Goal: Information Seeking & Learning: Learn about a topic

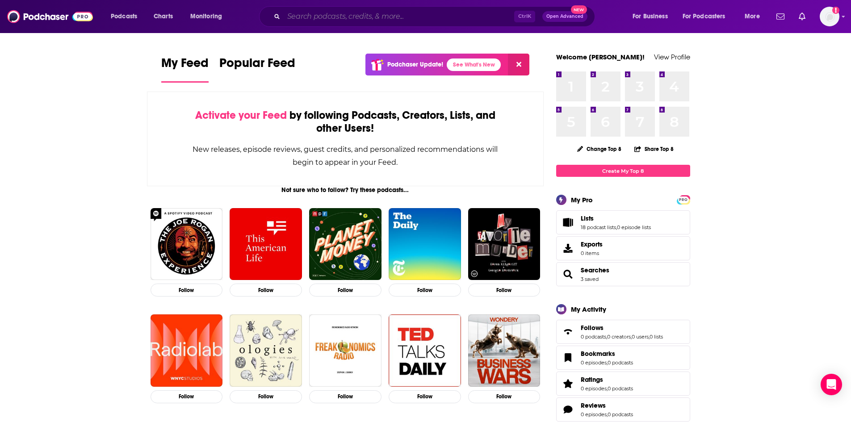
click at [433, 17] on input "Search podcasts, credits, & more..." at bounding box center [399, 16] width 231 height 14
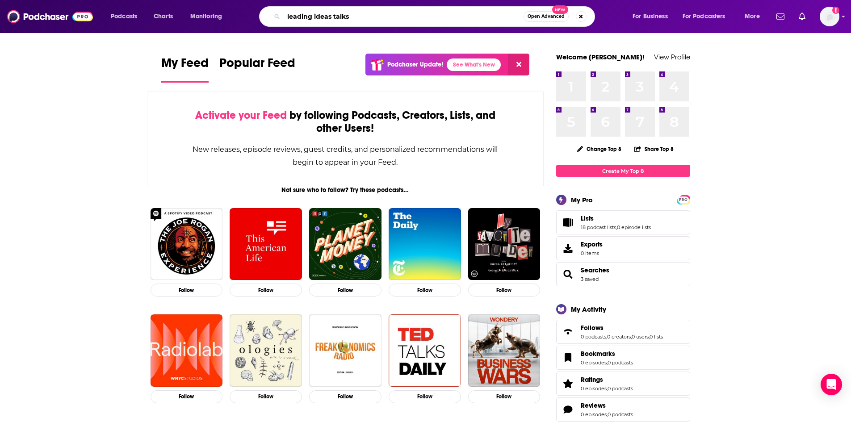
type input "leading ideas talks"
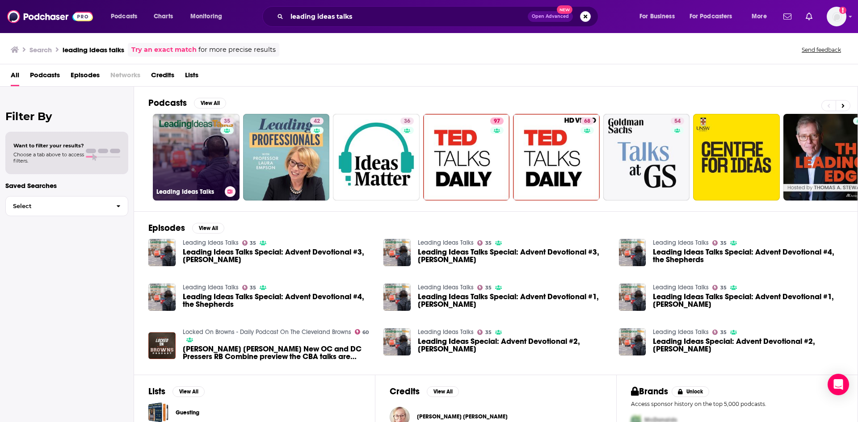
click at [189, 165] on link "35 Leading Ideas Talks" at bounding box center [196, 157] width 87 height 87
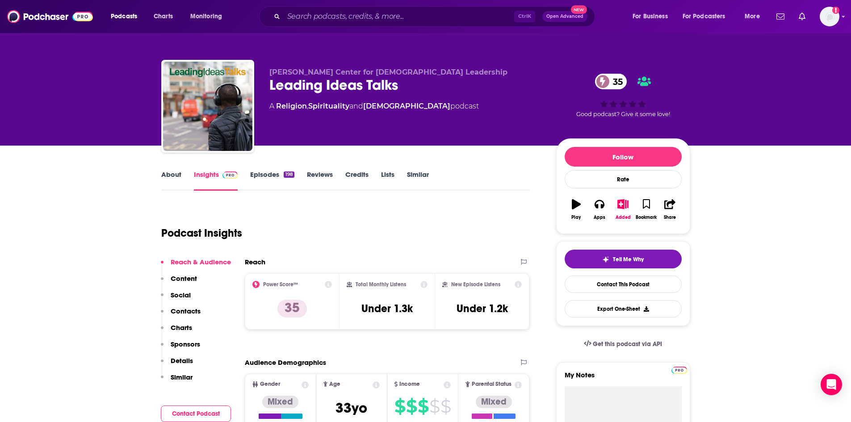
click at [167, 176] on link "About" at bounding box center [171, 180] width 20 height 21
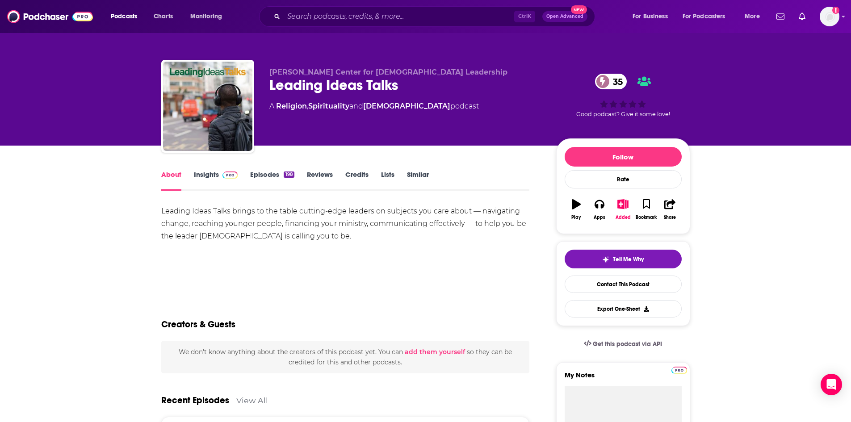
click at [215, 176] on link "Insights" at bounding box center [216, 180] width 44 height 21
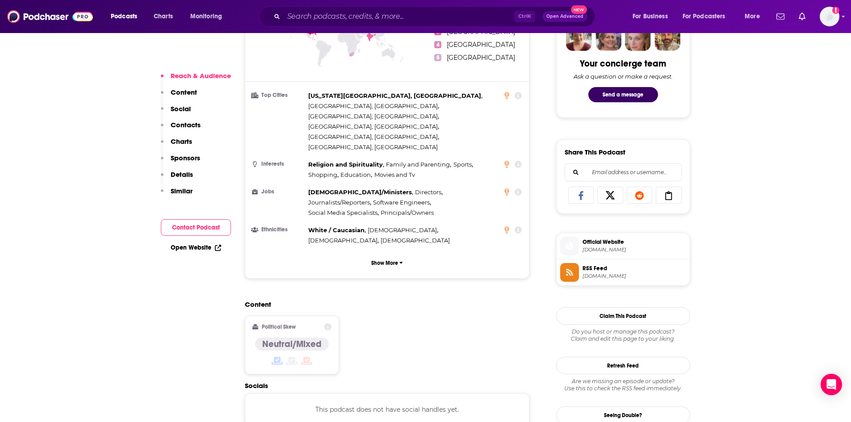
scroll to position [536, 0]
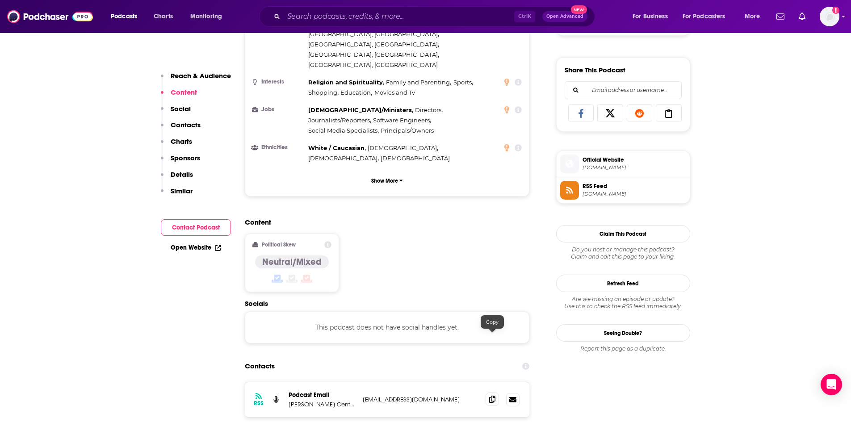
click at [493, 396] on icon at bounding box center [492, 399] width 6 height 7
